Goal: Task Accomplishment & Management: Use online tool/utility

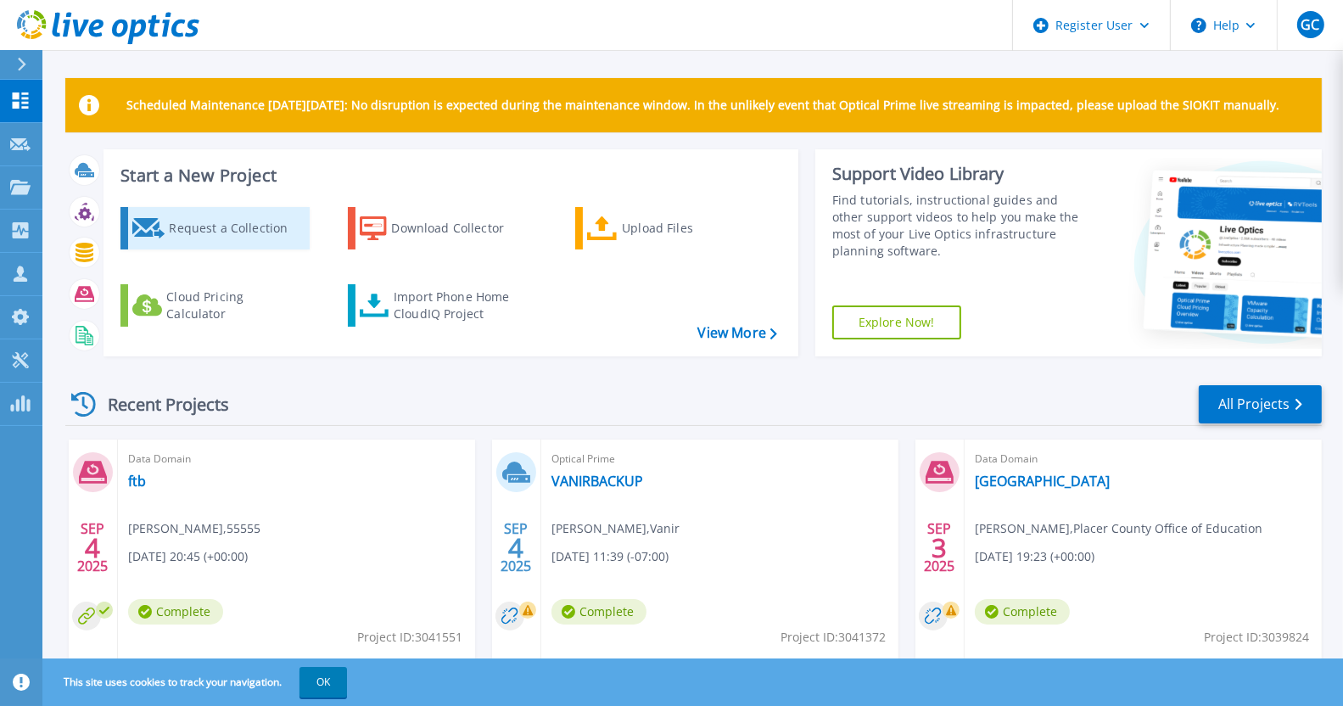
click at [218, 241] on div "Request a Collection" at bounding box center [237, 228] width 136 height 34
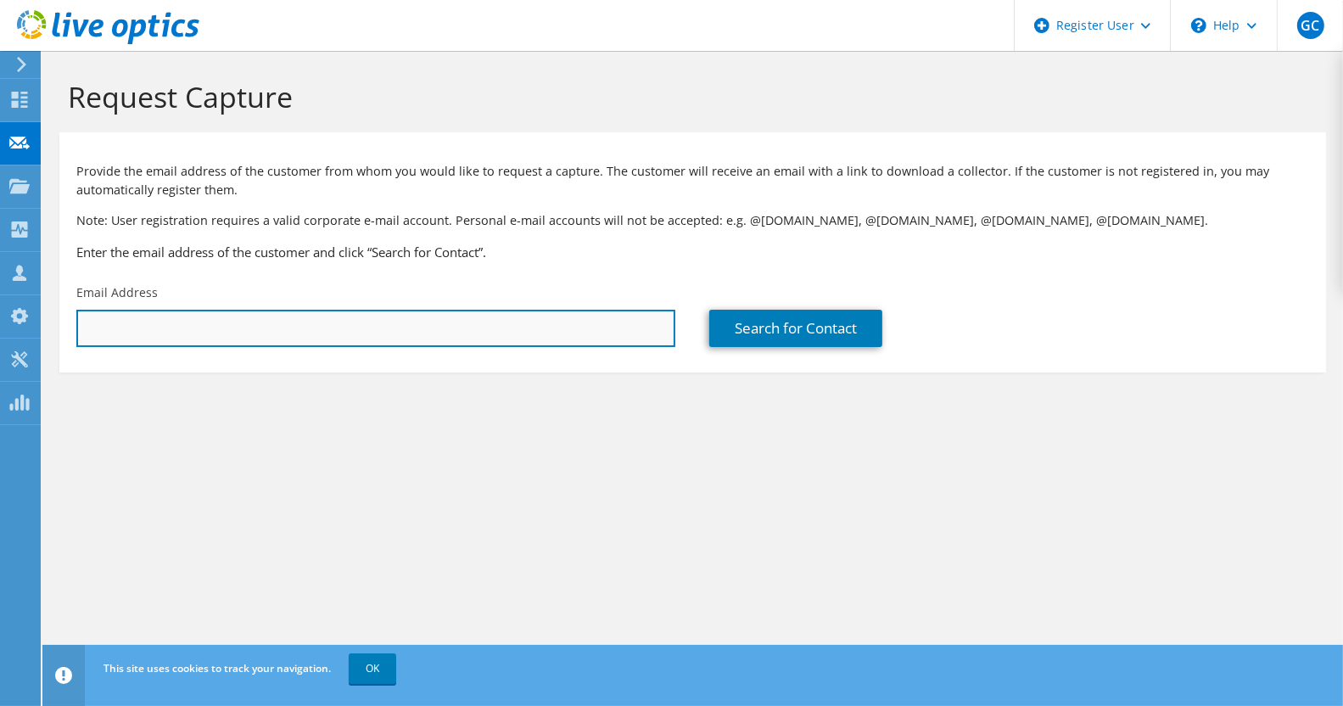
click at [278, 325] on input "text" at bounding box center [375, 328] width 599 height 37
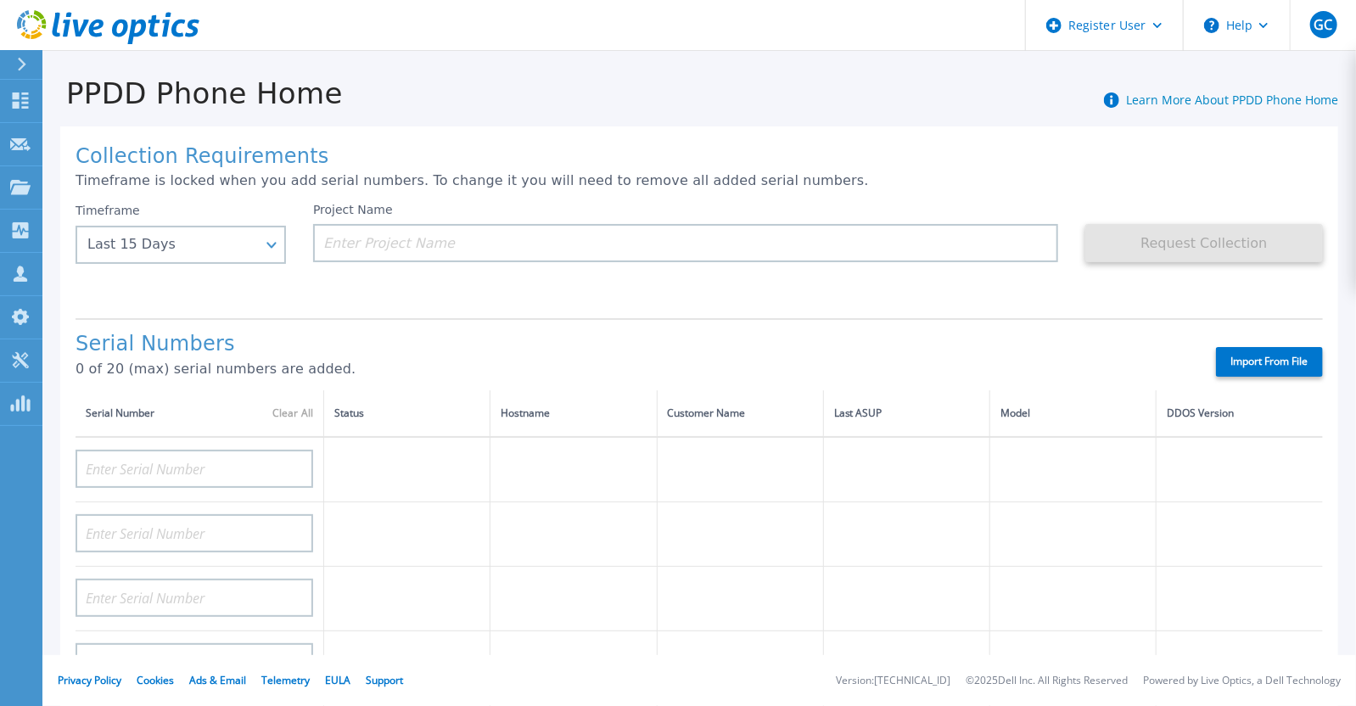
click at [463, 165] on h1 "Collection Requirements" at bounding box center [699, 157] width 1247 height 24
click at [411, 243] on input at bounding box center [685, 243] width 745 height 38
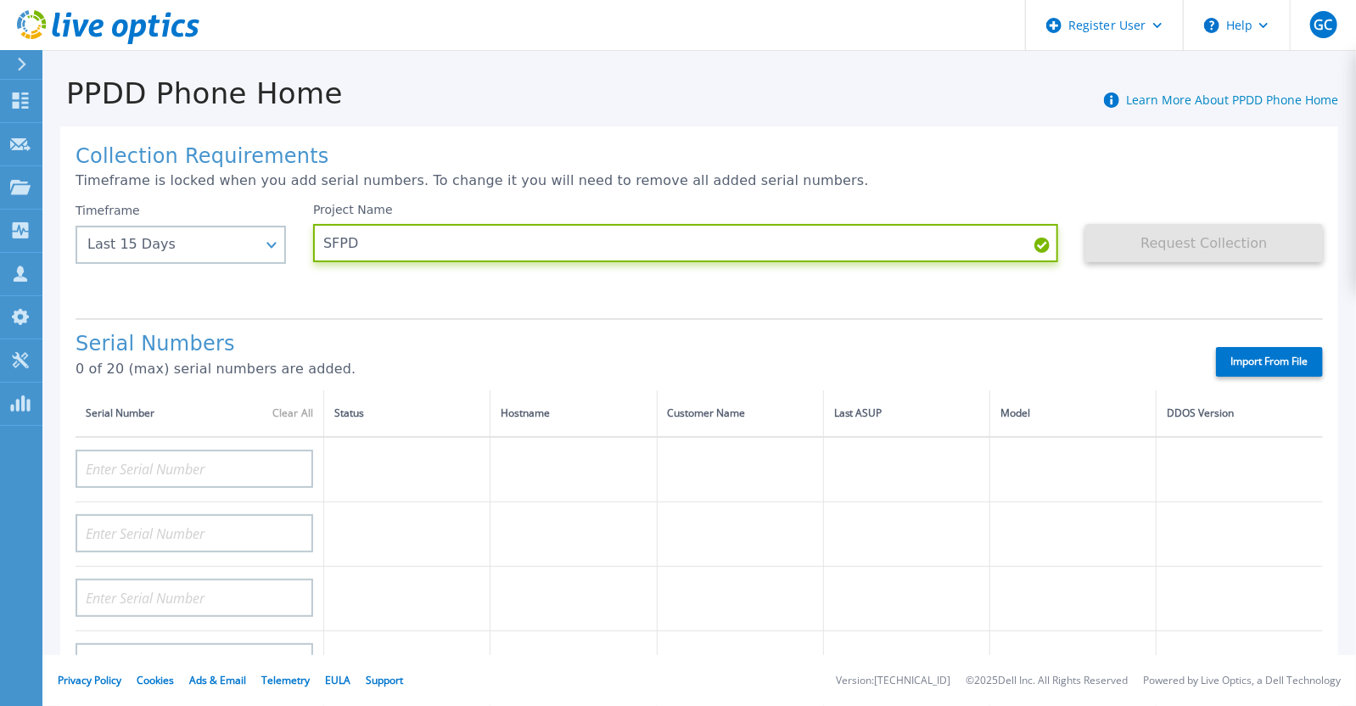
type input "SFPD"
click at [914, 176] on p "Timeframe is locked when you add serial numbers. To change it you will need to …" at bounding box center [699, 180] width 1247 height 15
click at [787, 218] on div "Project Name SFPD" at bounding box center [685, 232] width 745 height 59
click at [765, 251] on input "SFPD" at bounding box center [685, 243] width 745 height 38
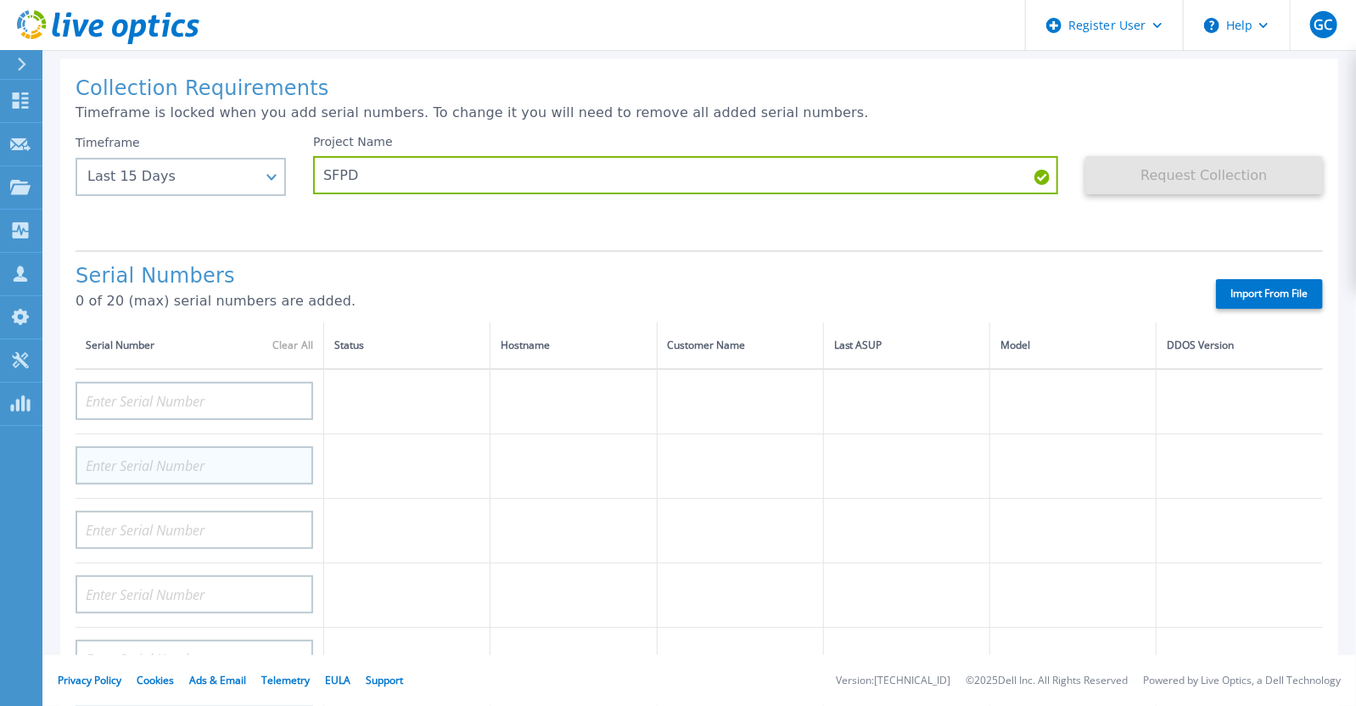
scroll to position [170, 0]
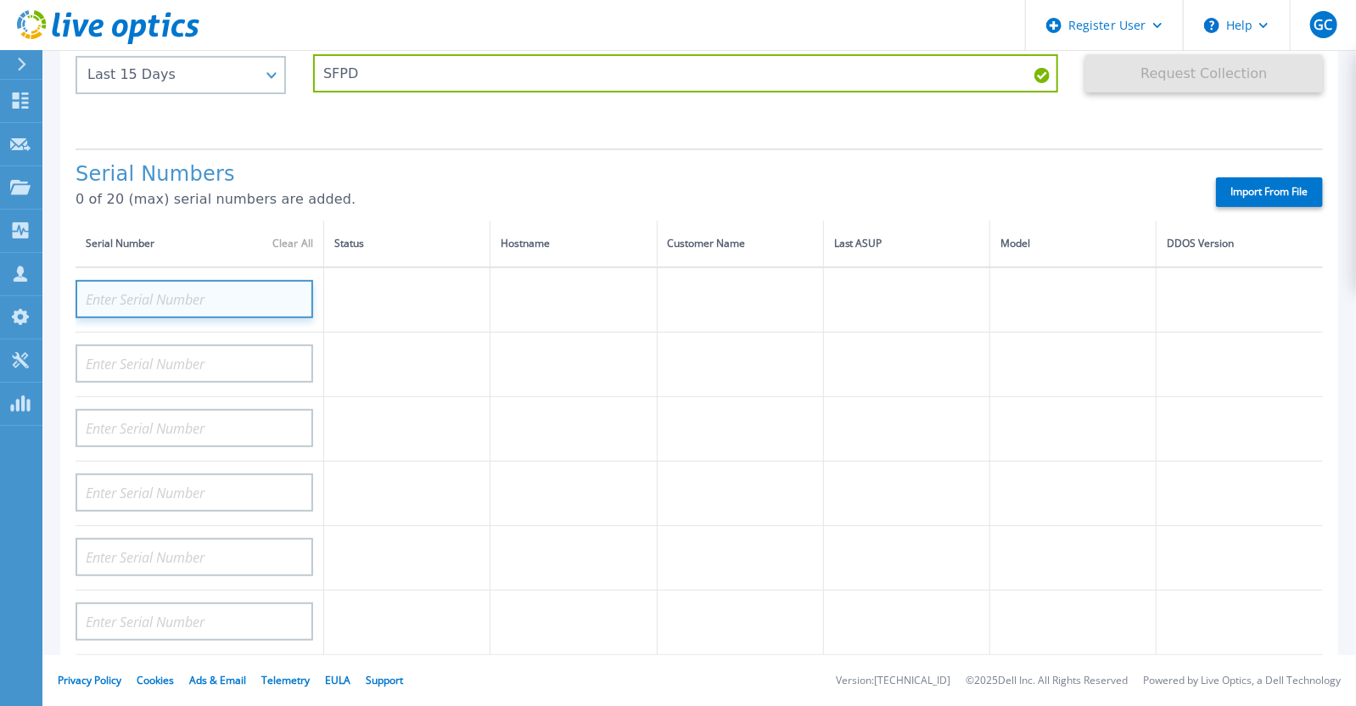
click at [257, 294] on input at bounding box center [195, 299] width 238 height 38
paste input "APM00182005051"
type input "APM00182005051"
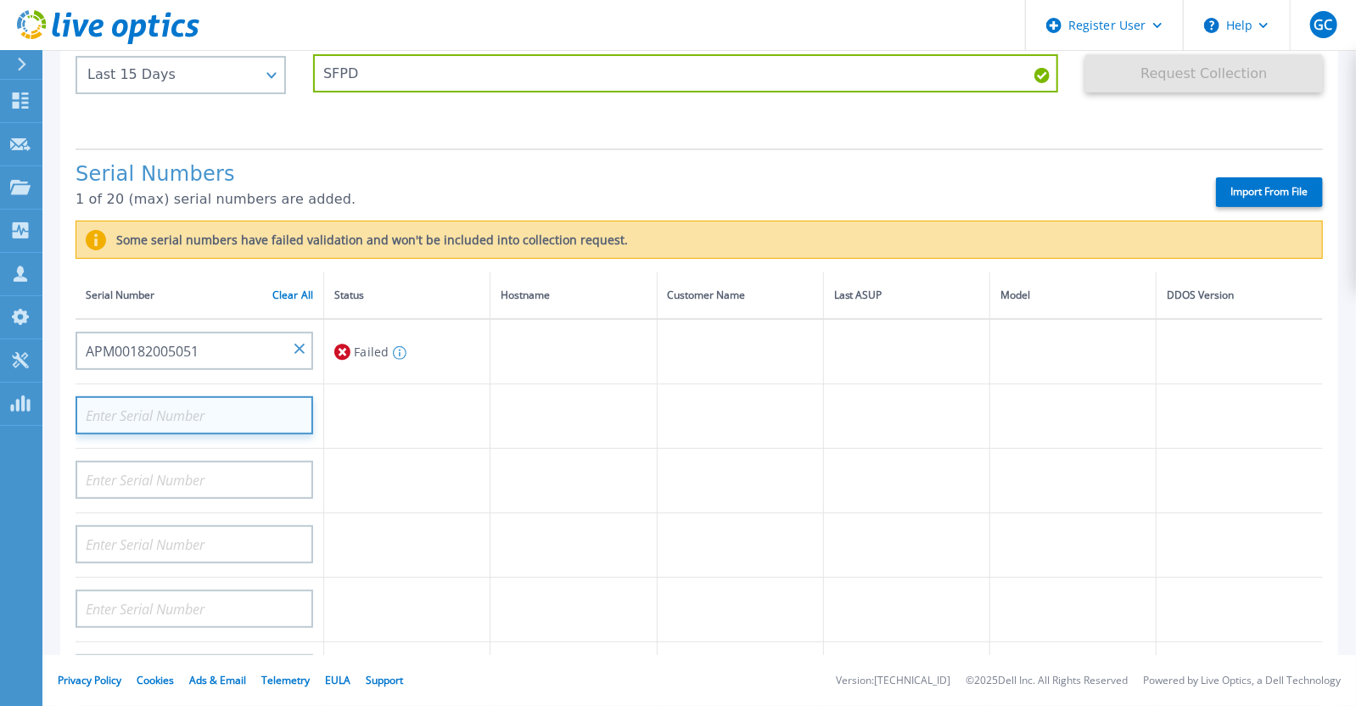
click at [147, 410] on input at bounding box center [195, 415] width 238 height 38
paste input "APM00182005049"
type input "APM00182005049"
